Goal: Task Accomplishment & Management: Complete application form

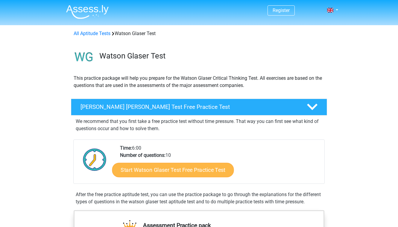
scroll to position [54, 0]
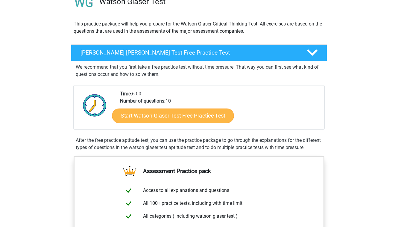
click at [171, 119] on link "Start Watson Glaser Test Free Practice Test" at bounding box center [173, 115] width 122 height 14
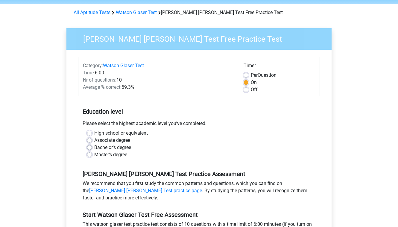
scroll to position [30, 0]
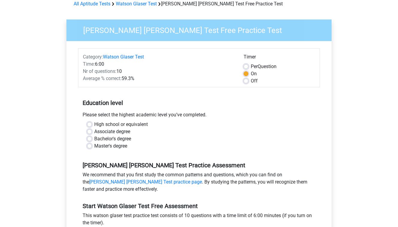
click at [94, 139] on label "Bachelor's degree" at bounding box center [112, 138] width 37 height 7
click at [90, 139] on input "Bachelor's degree" at bounding box center [89, 138] width 5 height 6
radio input "true"
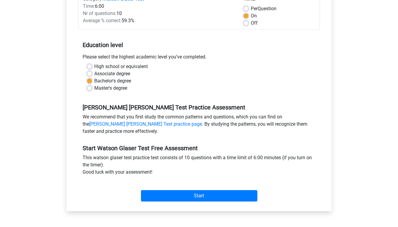
scroll to position [98, 0]
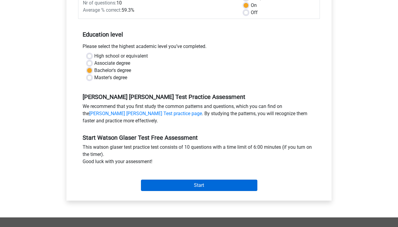
click at [152, 183] on input "Start" at bounding box center [199, 184] width 116 height 11
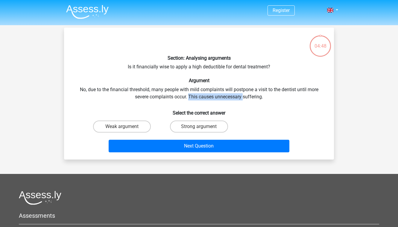
drag, startPoint x: 189, startPoint y: 95, endPoint x: 244, endPoint y: 95, distance: 54.2
click at [244, 95] on div "Section: Analysing arguments Is it financially wise to apply a high deductible …" at bounding box center [198, 93] width 265 height 122
click at [143, 128] on label "Weak argument" at bounding box center [122, 126] width 58 height 12
click at [126, 128] on input "Weak argument" at bounding box center [124, 128] width 4 height 4
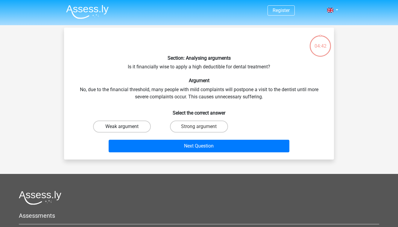
radio input "true"
click at [153, 139] on div "Next Question" at bounding box center [199, 145] width 251 height 20
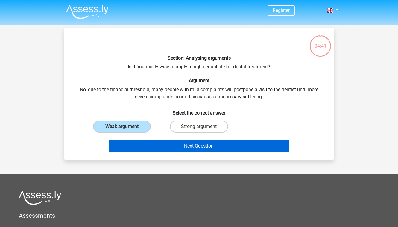
click at [155, 142] on button "Next Question" at bounding box center [199, 145] width 181 height 13
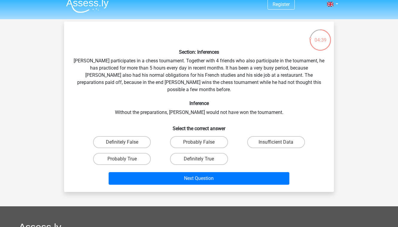
scroll to position [5, 0]
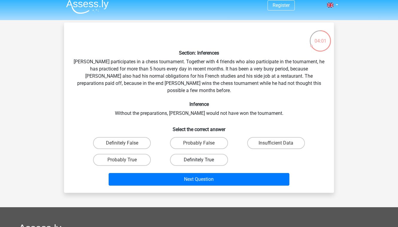
click at [190, 154] on label "Definitely True" at bounding box center [199, 160] width 58 height 12
click at [199, 160] on input "Definitely True" at bounding box center [201, 162] width 4 height 4
radio input "true"
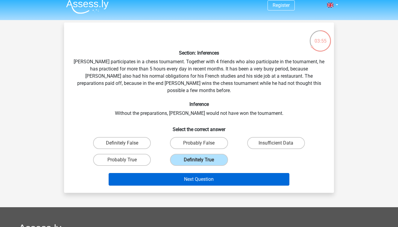
click at [190, 173] on button "Next Question" at bounding box center [199, 179] width 181 height 13
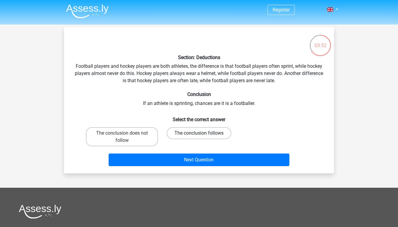
scroll to position [0, 0]
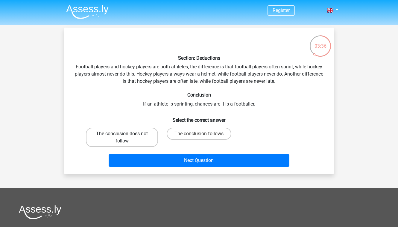
click at [145, 132] on label "The conclusion does not follow" at bounding box center [122, 137] width 72 height 19
click at [126, 133] on input "The conclusion does not follow" at bounding box center [124, 135] width 4 height 4
radio input "true"
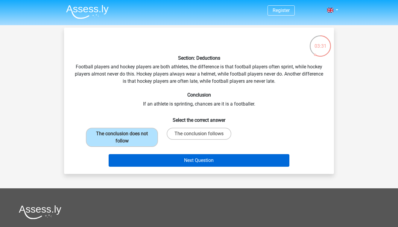
click at [167, 158] on button "Next Question" at bounding box center [199, 160] width 181 height 13
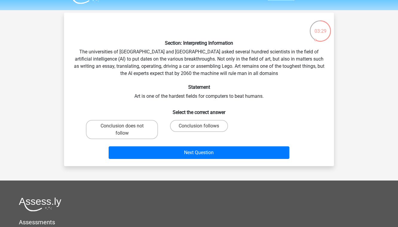
scroll to position [14, 0]
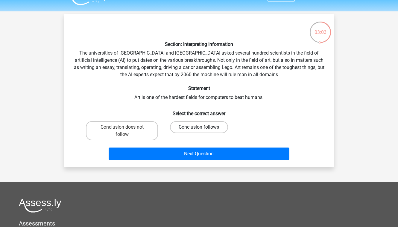
click at [196, 128] on label "Conclusion follows" at bounding box center [199, 127] width 58 height 12
click at [199, 128] on input "Conclusion follows" at bounding box center [201, 129] width 4 height 4
radio input "true"
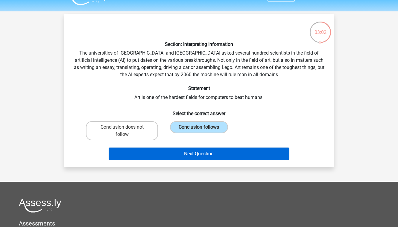
click at [201, 150] on button "Next Question" at bounding box center [199, 153] width 181 height 13
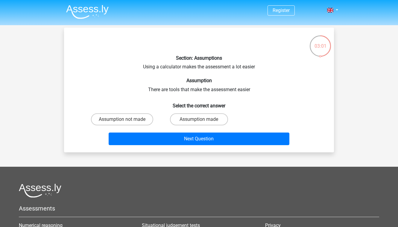
scroll to position [0, 0]
click at [209, 119] on label "Assumption made" at bounding box center [199, 119] width 58 height 12
click at [203, 119] on input "Assumption made" at bounding box center [201, 121] width 4 height 4
radio input "true"
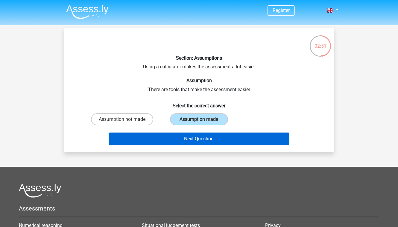
click at [206, 138] on button "Next Question" at bounding box center [199, 138] width 181 height 13
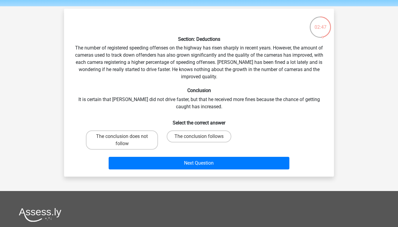
scroll to position [20, 0]
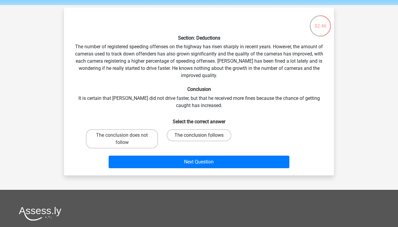
click at [210, 135] on label "The conclusion follows" at bounding box center [199, 135] width 65 height 12
click at [203, 135] on input "The conclusion follows" at bounding box center [201, 137] width 4 height 4
radio input "true"
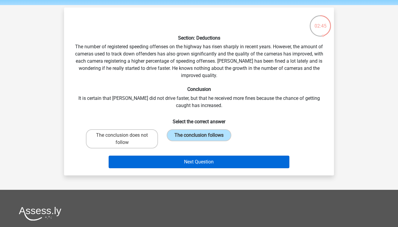
click at [207, 158] on button "Next Question" at bounding box center [199, 161] width 181 height 13
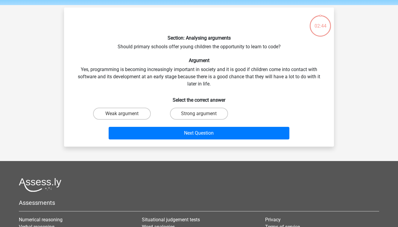
scroll to position [28, 0]
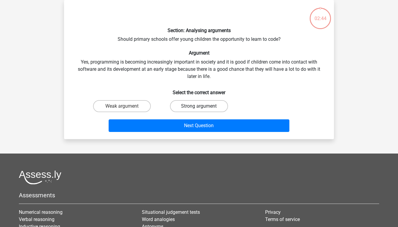
click at [204, 102] on label "Strong argument" at bounding box center [199, 106] width 58 height 12
click at [203, 106] on input "Strong argument" at bounding box center [201, 108] width 4 height 4
radio input "true"
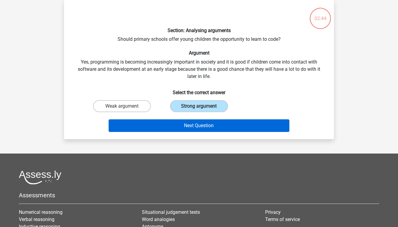
click at [204, 130] on button "Next Question" at bounding box center [199, 125] width 181 height 13
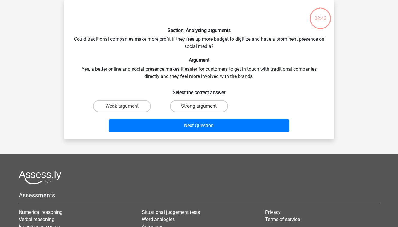
click at [204, 104] on label "Strong argument" at bounding box center [199, 106] width 58 height 12
click at [203, 106] on input "Strong argument" at bounding box center [201, 108] width 4 height 4
radio input "true"
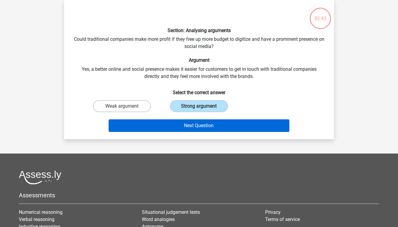
click at [207, 124] on button "Next Question" at bounding box center [199, 125] width 181 height 13
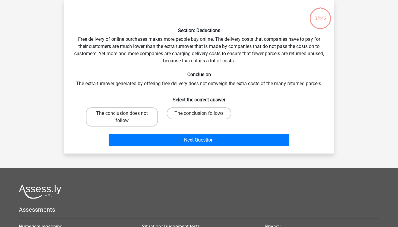
click at [208, 105] on div "The conclusion follows" at bounding box center [198, 117] width 77 height 24
click at [208, 119] on div "The conclusion follows" at bounding box center [199, 116] width 72 height 19
click at [208, 115] on label "The conclusion follows" at bounding box center [199, 113] width 65 height 12
click at [203, 115] on input "The conclusion follows" at bounding box center [201, 115] width 4 height 4
radio input "true"
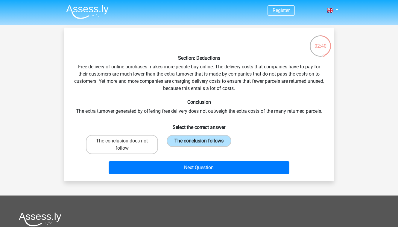
scroll to position [0, 0]
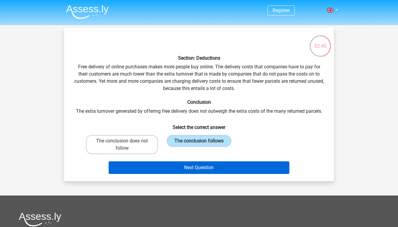
click at [212, 165] on button "Next Question" at bounding box center [199, 167] width 181 height 13
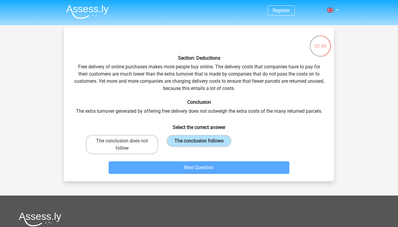
scroll to position [28, 0]
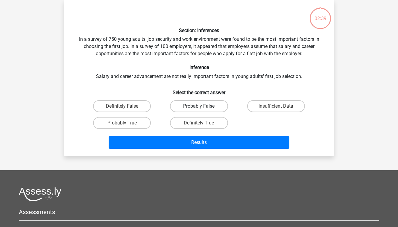
click at [201, 103] on label "Probably False" at bounding box center [199, 106] width 58 height 12
click at [201, 106] on input "Probably False" at bounding box center [201, 108] width 4 height 4
radio input "true"
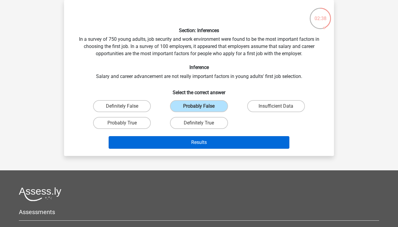
click at [206, 139] on button "Results" at bounding box center [199, 142] width 181 height 13
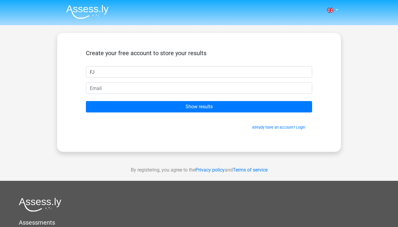
type input "FJ"
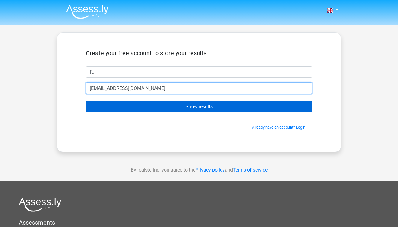
type input "[EMAIL_ADDRESS][DOMAIN_NAME]"
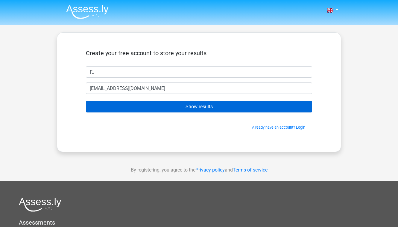
click at [188, 105] on input "Show results" at bounding box center [199, 106] width 226 height 11
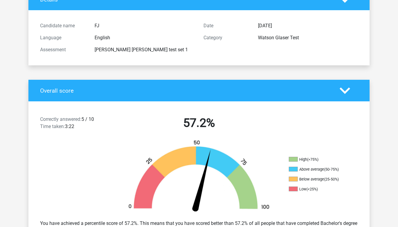
scroll to position [50, 0]
